Goal: Task Accomplishment & Management: Complete application form

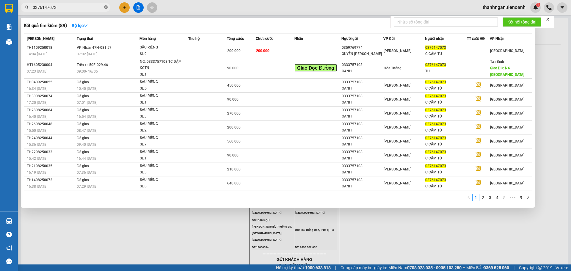
click at [106, 7] on icon "close-circle" at bounding box center [106, 7] width 4 height 4
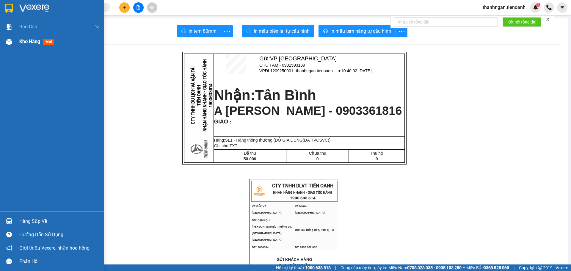
click at [29, 42] on span "Kho hàng" at bounding box center [29, 42] width 21 height 6
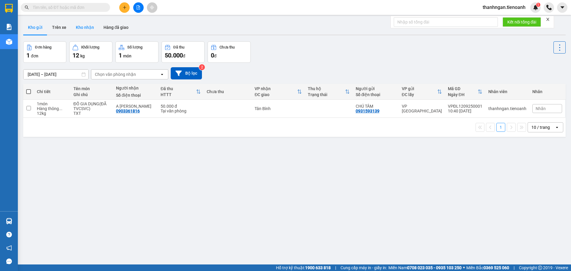
click at [92, 25] on button "Kho nhận" at bounding box center [85, 27] width 28 height 14
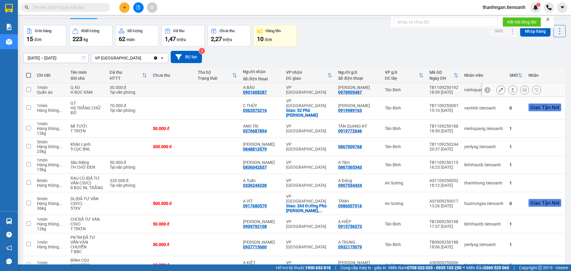
scroll to position [30, 0]
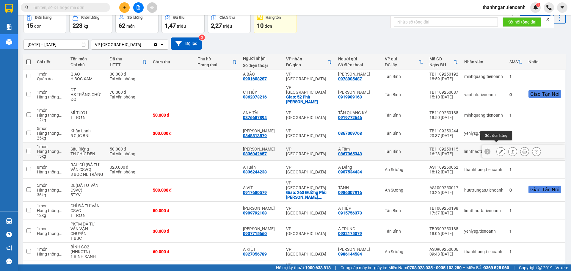
click at [499, 149] on icon at bounding box center [501, 151] width 4 height 4
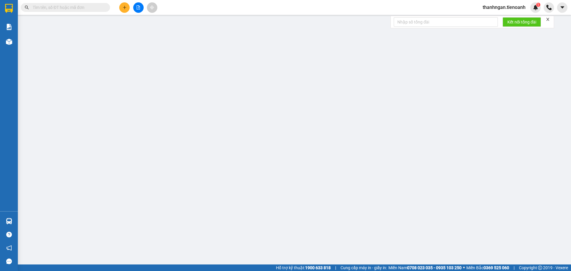
type input "0836042657"
type input "[PERSON_NAME]"
type input "0867365343"
type input "A Tâm"
type input "50.000"
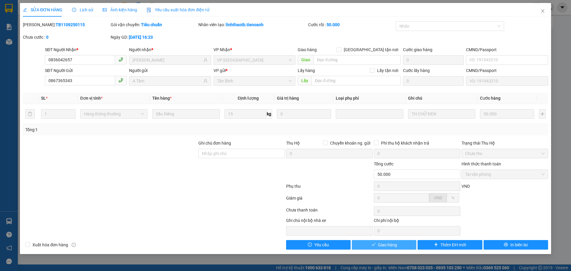
click at [392, 243] on span "Giao hàng" at bounding box center [387, 244] width 19 height 7
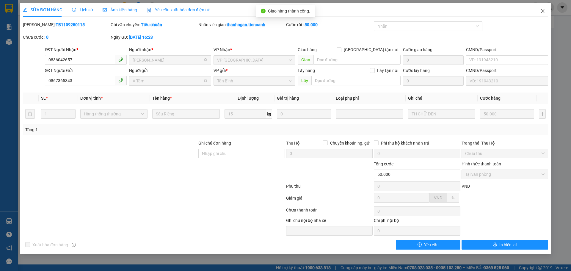
click at [543, 11] on icon "close" at bounding box center [542, 11] width 5 height 5
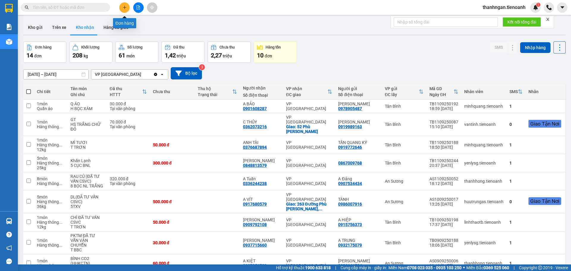
click at [122, 8] on button at bounding box center [124, 7] width 10 height 10
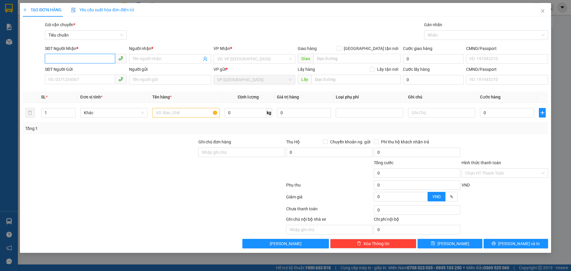
click at [74, 56] on input "SĐT Người Nhận *" at bounding box center [80, 59] width 70 height 10
type input "0768561465"
click at [78, 71] on div "0768561465 - HIỆP" at bounding box center [85, 70] width 75 height 7
type input "HIỆP"
type input "60.000"
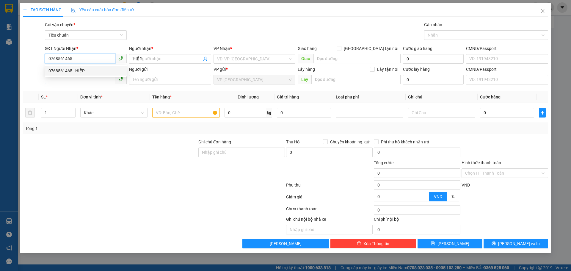
type input "60.000"
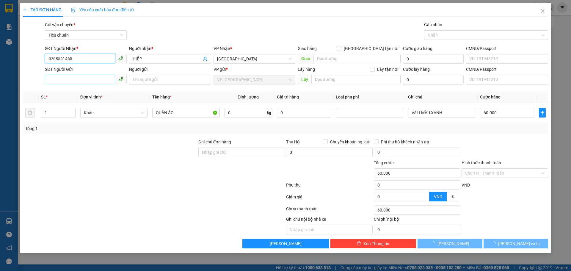
type input "0768561465"
click at [73, 78] on input "SĐT Người Gửi" at bounding box center [80, 80] width 70 height 10
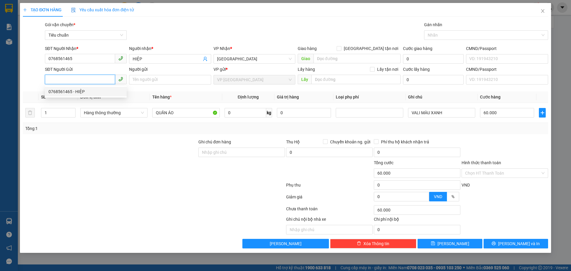
click at [72, 91] on div "0768561465 - HIỆP" at bounding box center [85, 91] width 75 height 7
type input "0768561465"
type input "HIỆP"
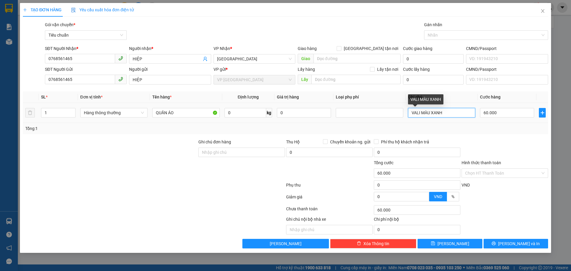
click at [460, 115] on input "VALI MÀU XANH" at bounding box center [441, 113] width 67 height 10
type input "VALI MÀU NÂU"
click at [498, 174] on input "Hình thức thanh toán" at bounding box center [502, 173] width 75 height 9
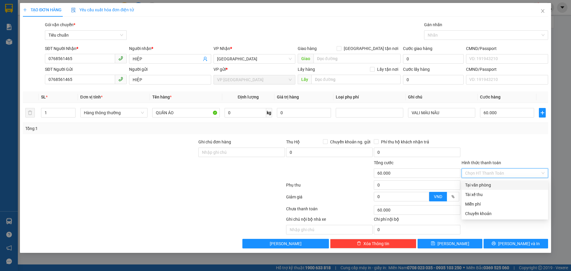
click at [478, 183] on div "Tại văn phòng" at bounding box center [504, 185] width 79 height 7
type input "0"
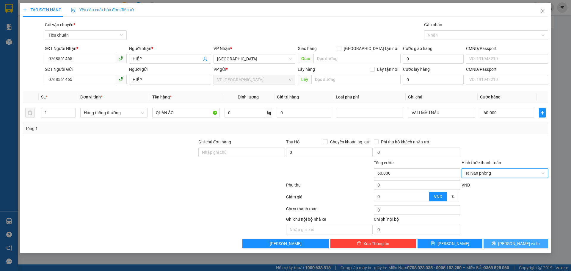
click at [520, 245] on span "[PERSON_NAME] và In" at bounding box center [519, 243] width 42 height 7
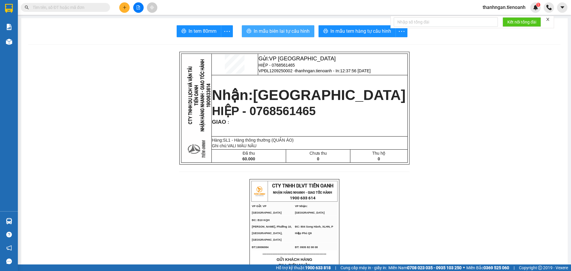
click at [292, 30] on span "In mẫu biên lai tự cấu hình" at bounding box center [282, 30] width 56 height 7
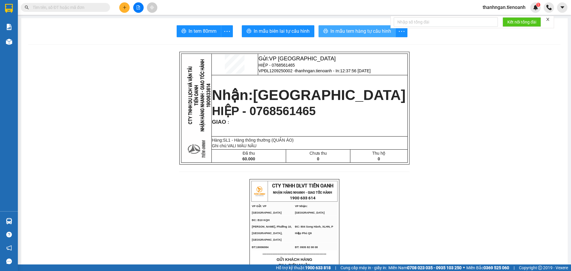
click at [362, 32] on span "In mẫu tem hàng tự cấu hình" at bounding box center [360, 30] width 61 height 7
click at [125, 9] on icon "plus" at bounding box center [124, 7] width 4 height 4
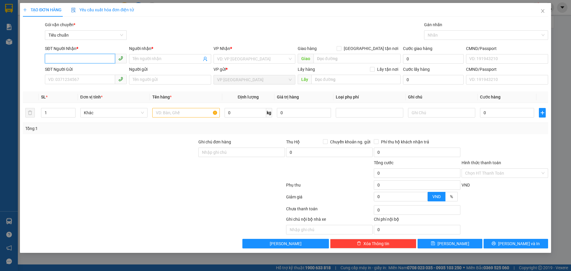
click at [78, 56] on input "SĐT Người Nhận *" at bounding box center [80, 59] width 70 height 10
click at [543, 12] on icon "close" at bounding box center [542, 11] width 5 height 5
